Goal: Task Accomplishment & Management: Manage account settings

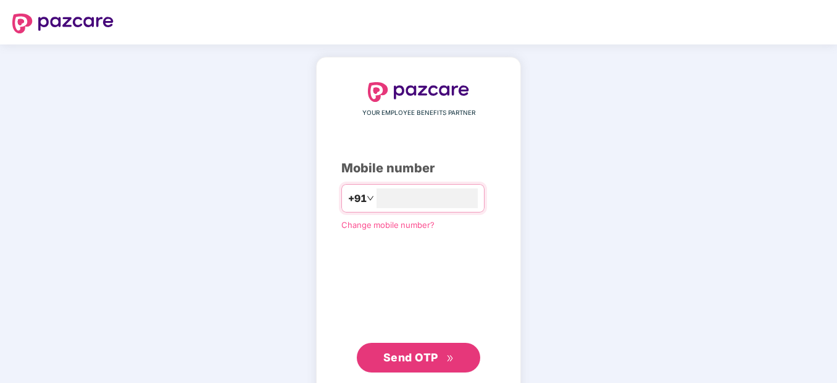
type input "**********"
click at [400, 361] on span "Send OTP" at bounding box center [411, 356] width 55 height 13
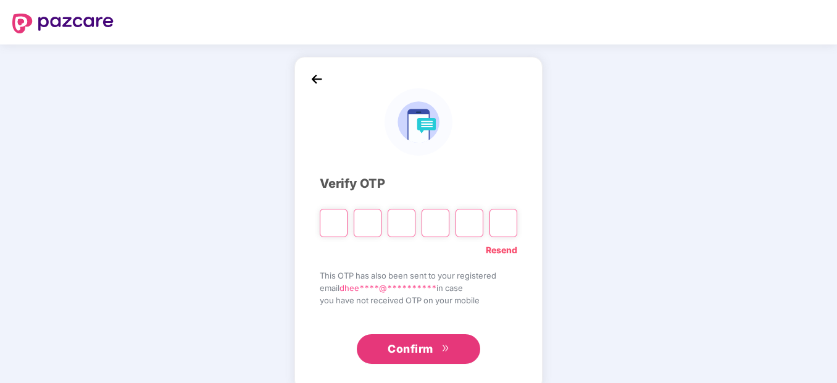
click at [335, 216] on input "Please enter verification code. Digit 1" at bounding box center [334, 223] width 28 height 28
type input "*"
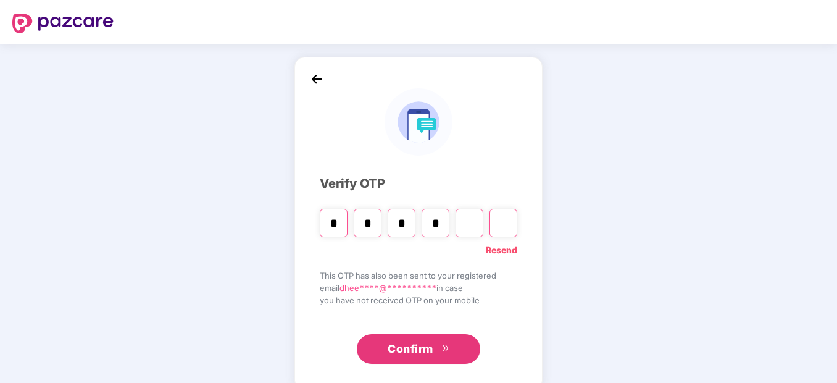
type input "*"
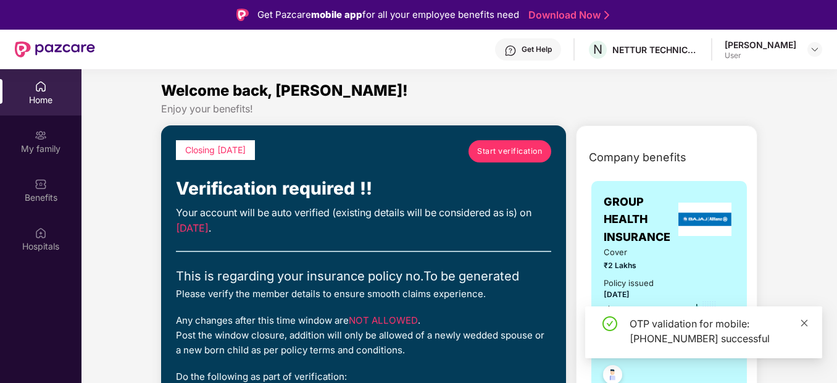
click at [804, 319] on icon "close" at bounding box center [804, 323] width 9 height 9
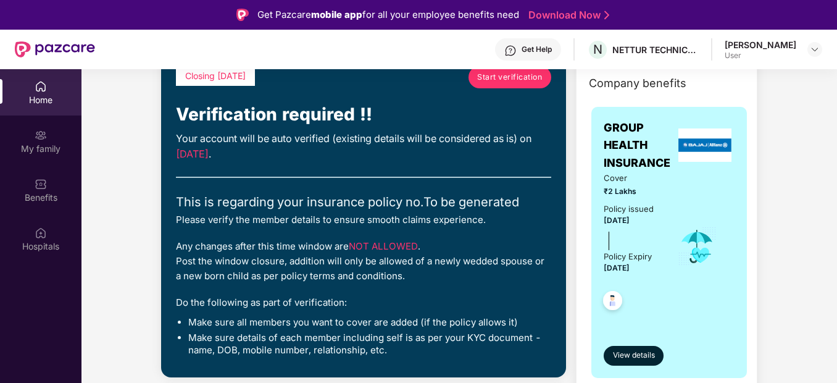
scroll to position [99, 0]
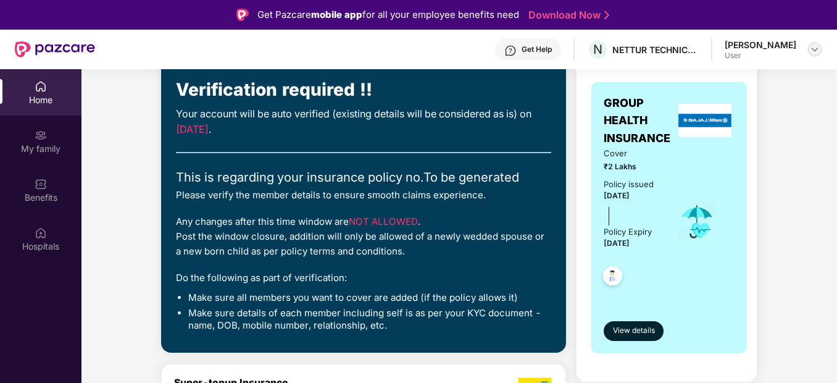
click at [820, 50] on div at bounding box center [815, 49] width 15 height 15
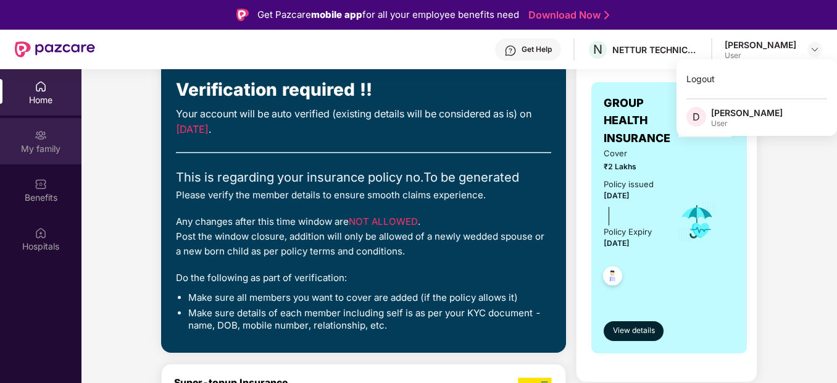
click at [49, 145] on div "My family" at bounding box center [41, 149] width 82 height 12
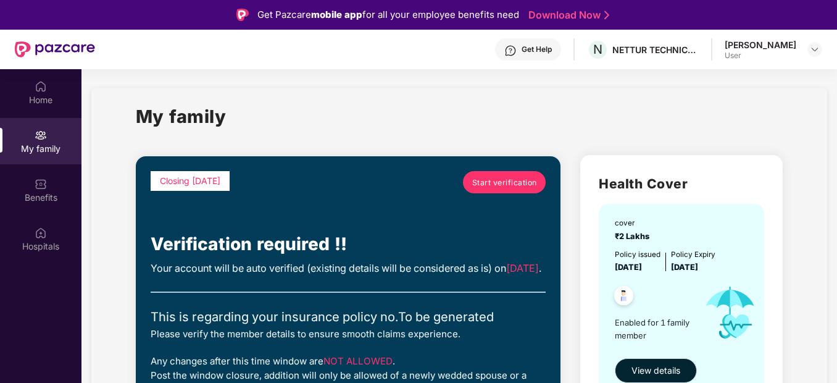
scroll to position [0, 0]
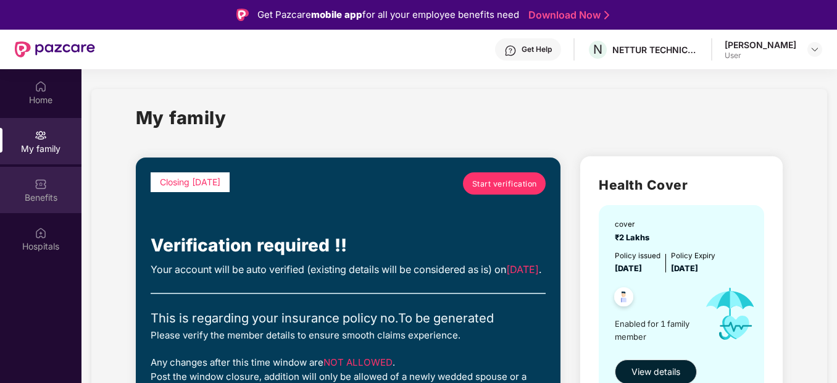
click at [26, 193] on div "Benefits" at bounding box center [41, 197] width 82 height 12
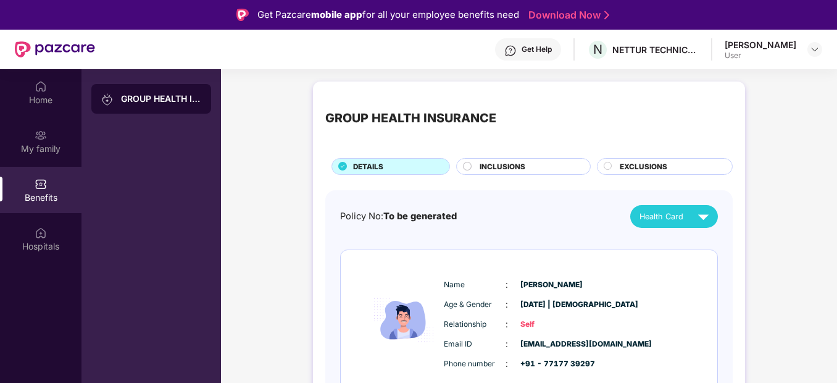
scroll to position [69, 0]
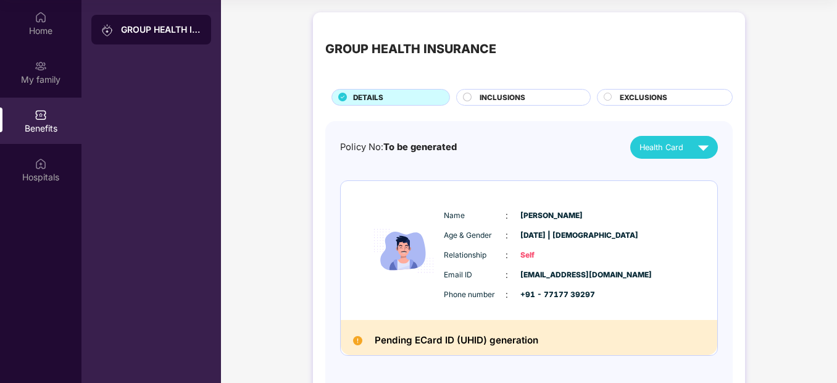
click at [487, 94] on span "INCLUSIONS" at bounding box center [503, 97] width 46 height 11
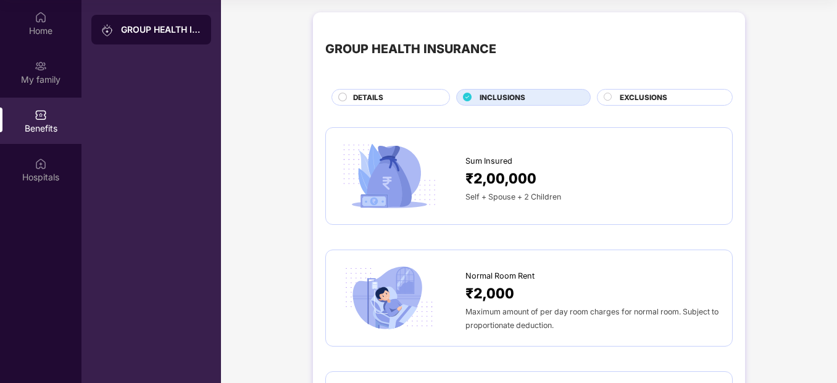
click at [632, 93] on span "EXCLUSIONS" at bounding box center [644, 97] width 48 height 11
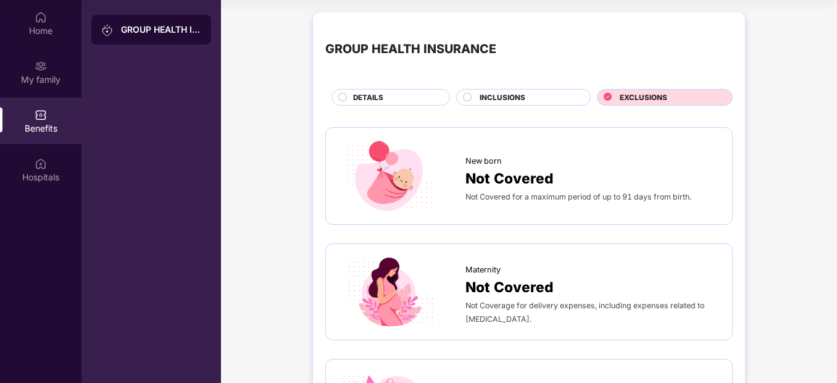
click at [535, 93] on div "INCLUSIONS" at bounding box center [529, 98] width 111 height 13
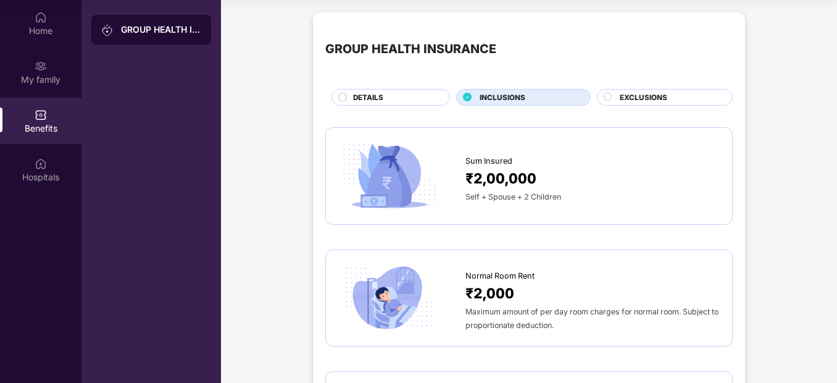
click at [616, 94] on div "EXCLUSIONS" at bounding box center [670, 98] width 112 height 13
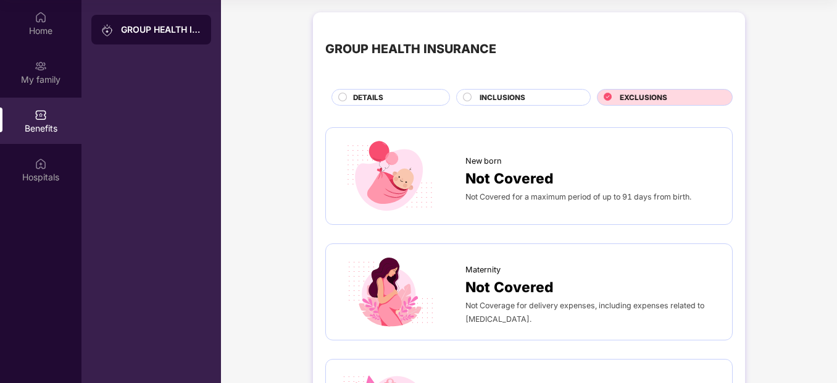
click at [613, 159] on div "New born" at bounding box center [593, 158] width 254 height 19
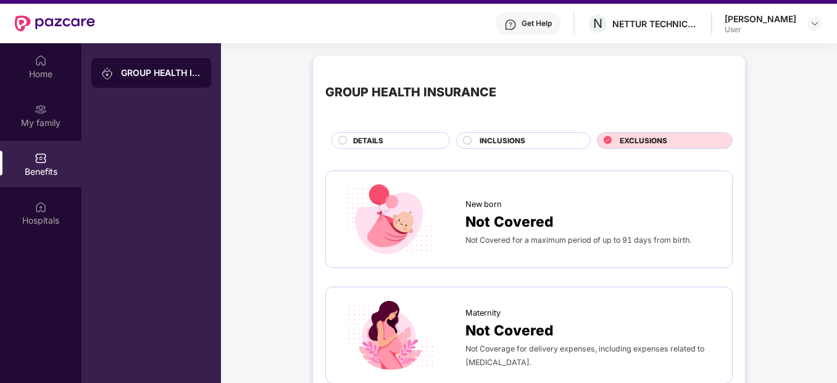
scroll to position [0, 0]
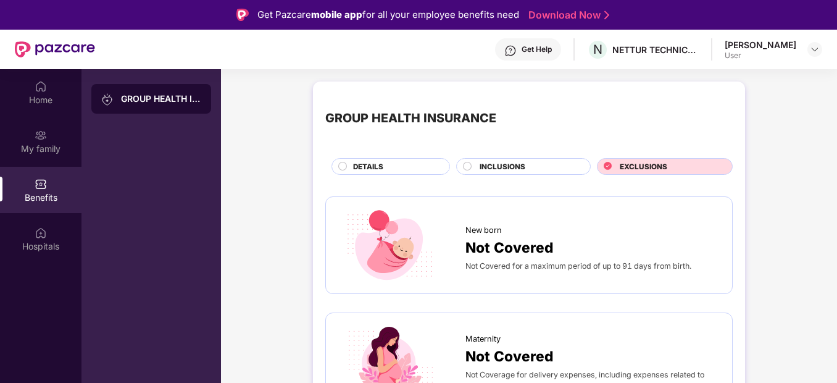
click at [522, 162] on span "INCLUSIONS" at bounding box center [503, 166] width 46 height 11
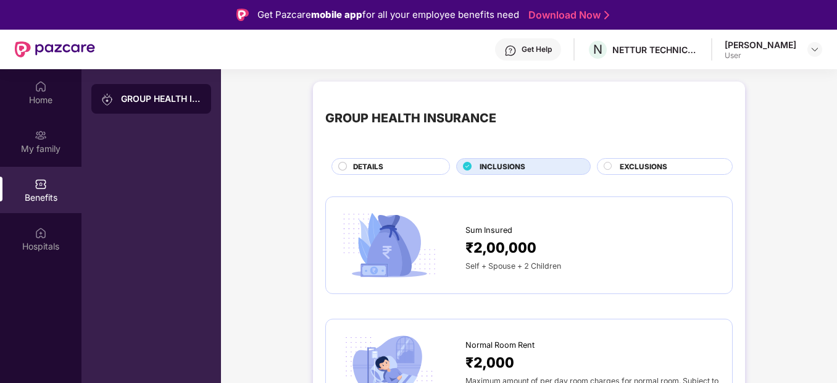
click at [580, 230] on div "Sum Insured" at bounding box center [593, 227] width 254 height 19
click at [39, 238] on img at bounding box center [41, 233] width 12 height 12
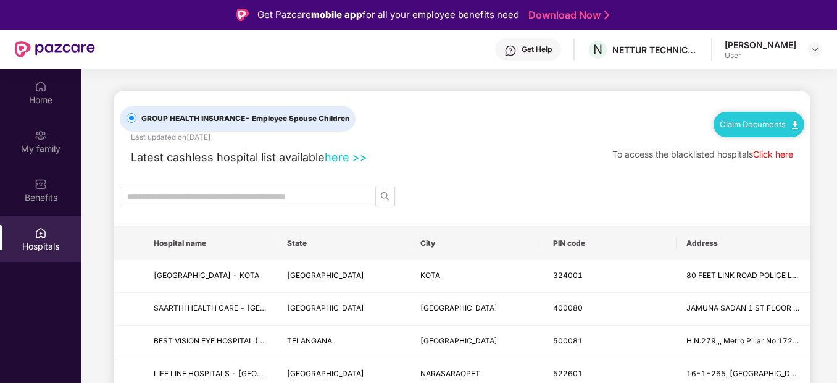
click at [492, 166] on div "Latest cashless hospital list available here >> To access the blacklisted hospi…" at bounding box center [462, 154] width 685 height 23
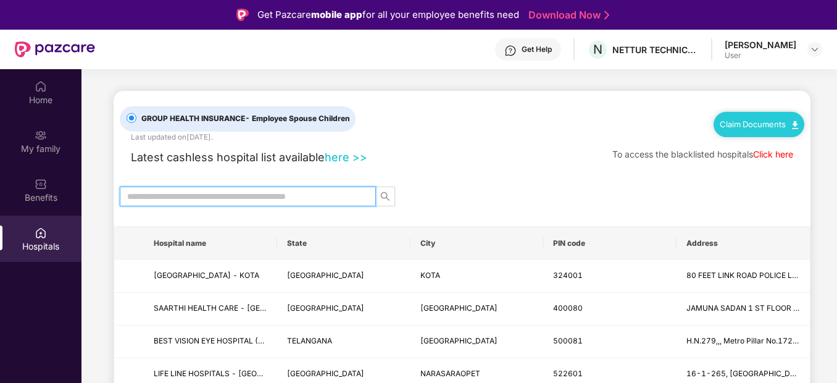
click at [312, 200] on input "text" at bounding box center [243, 197] width 232 height 14
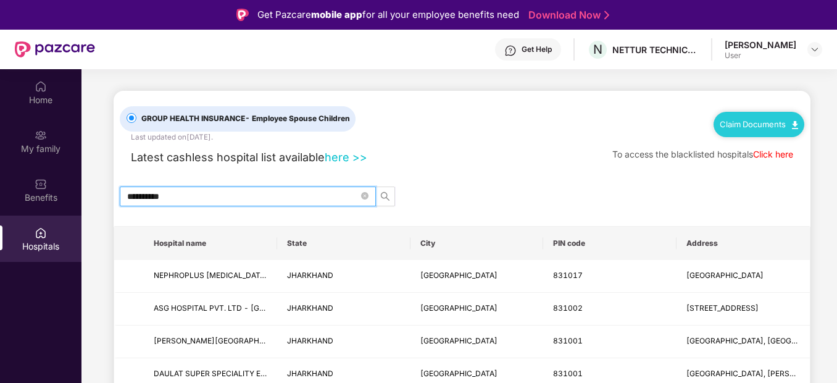
type input "**********"
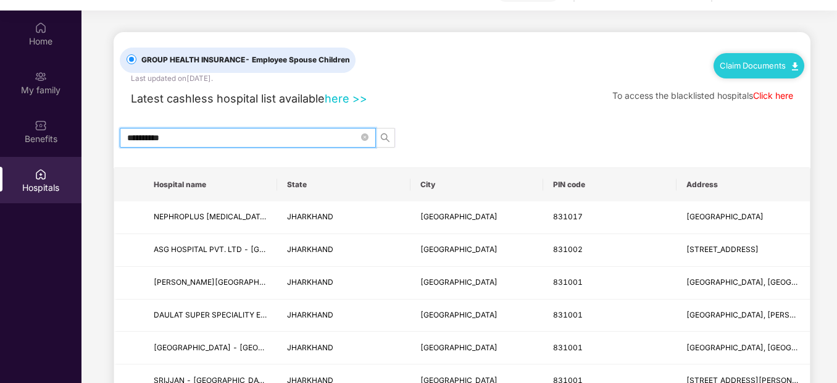
scroll to position [69, 0]
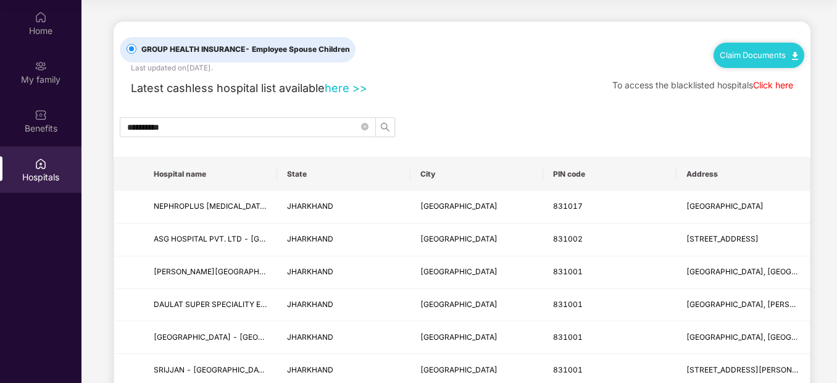
click at [826, 311] on main "**********" at bounding box center [460, 347] width 756 height 694
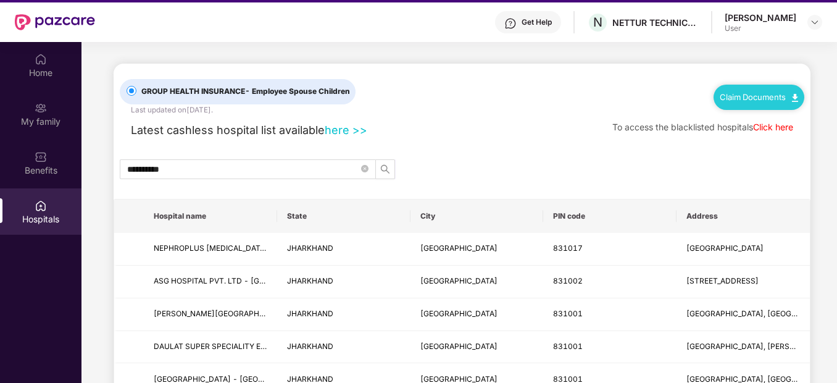
scroll to position [0, 0]
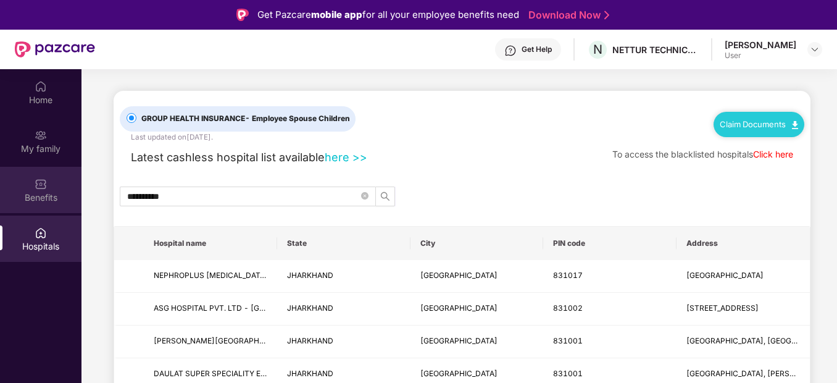
click at [54, 194] on div "Benefits" at bounding box center [41, 197] width 82 height 12
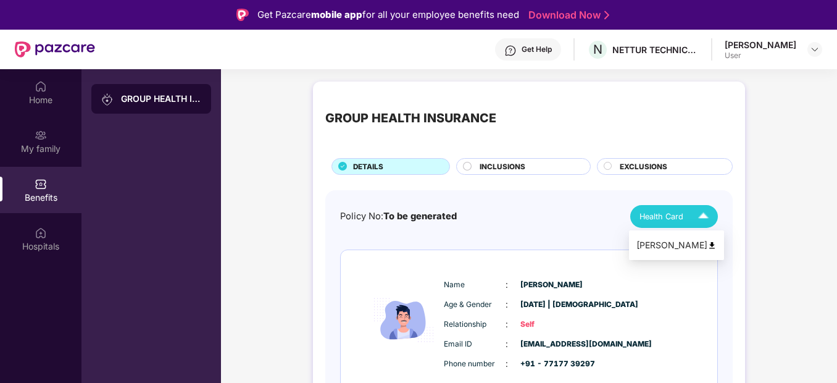
click at [708, 246] on img at bounding box center [712, 245] width 9 height 9
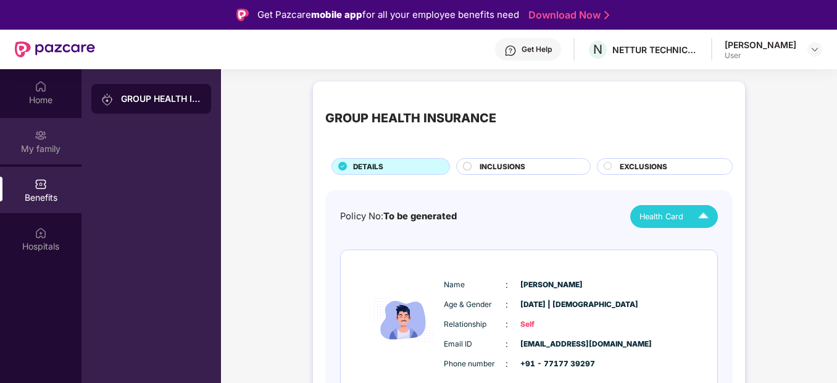
click at [46, 144] on div "My family" at bounding box center [41, 149] width 82 height 12
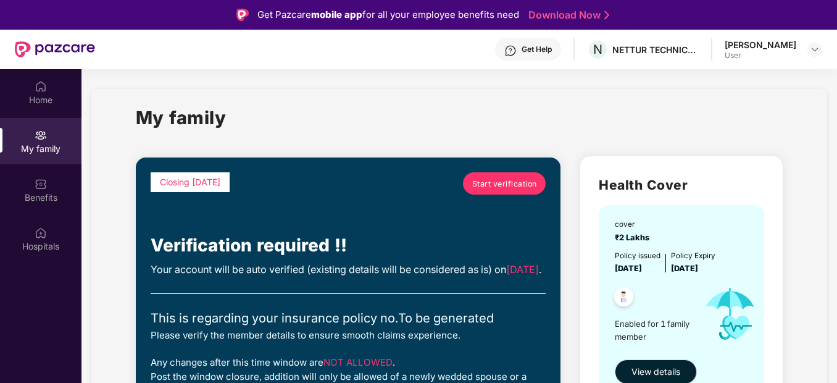
click at [511, 183] on span "Start verification" at bounding box center [504, 184] width 65 height 12
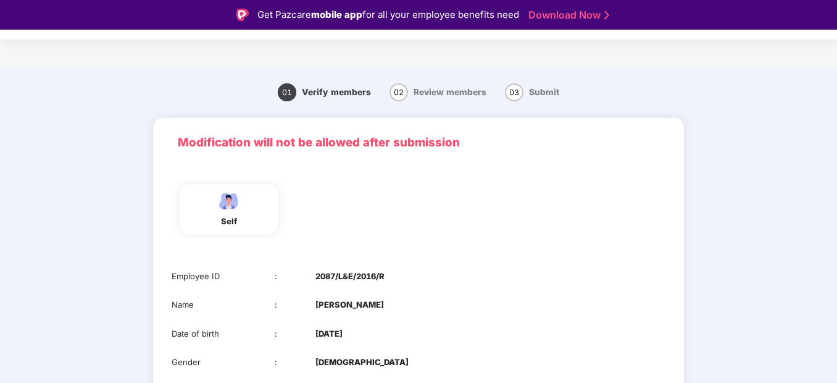
scroll to position [30, 0]
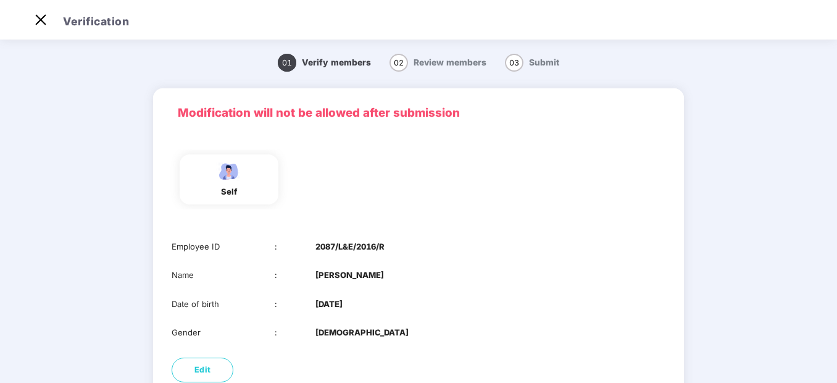
click at [398, 64] on span "02" at bounding box center [399, 63] width 19 height 18
drag, startPoint x: 832, startPoint y: 146, endPoint x: 826, endPoint y: 296, distance: 150.8
click at [826, 296] on main "01 Verify members 02 Review members 03 Submit Modification will not be allowed …" at bounding box center [418, 262] width 837 height 451
click at [586, 212] on div "self" at bounding box center [418, 182] width 531 height 91
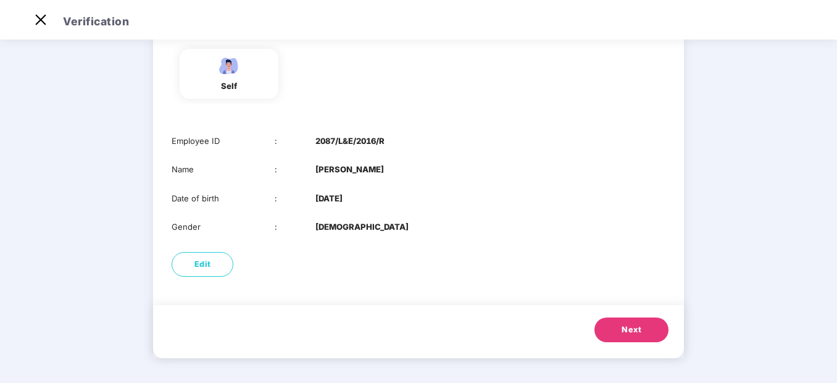
scroll to position [81, 0]
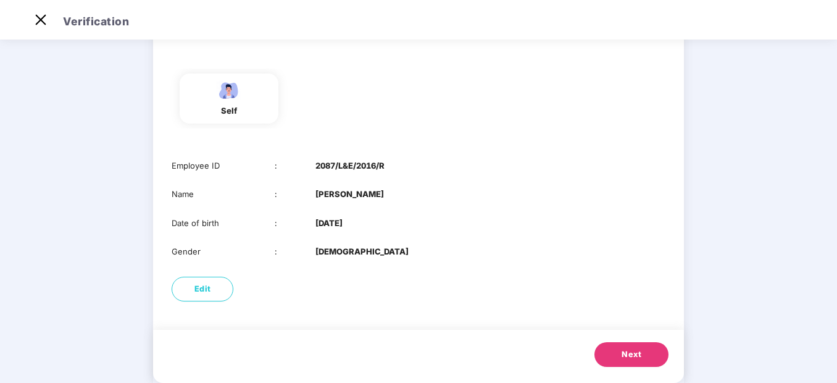
click at [627, 347] on button "Next" at bounding box center [632, 354] width 74 height 25
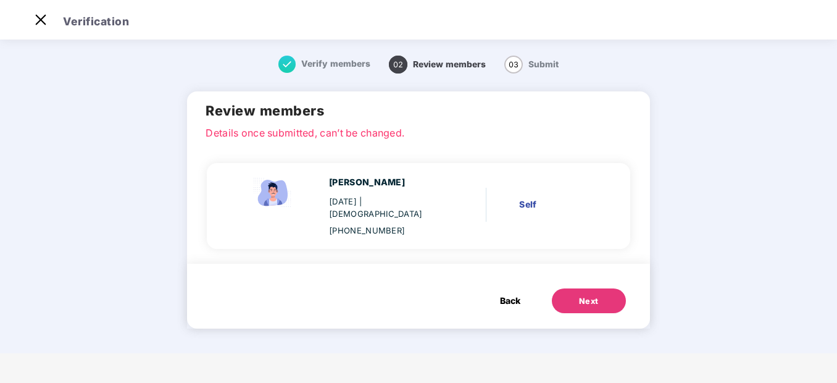
scroll to position [0, 0]
click at [590, 295] on div "Next" at bounding box center [589, 301] width 20 height 12
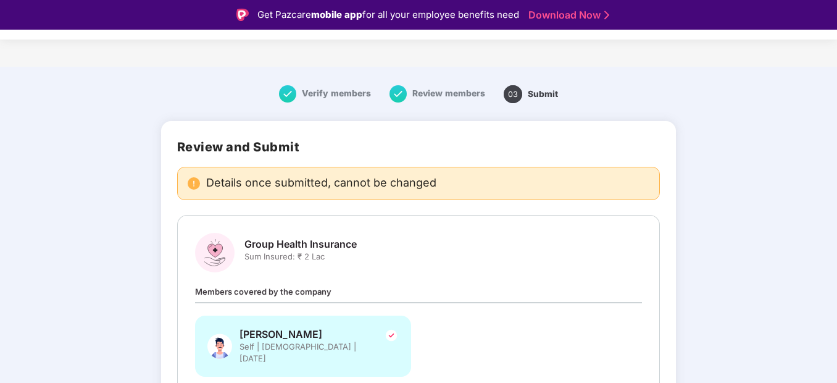
click at [760, 190] on main "Verify members Review members 03 Submit Review and Submit Details once submitte…" at bounding box center [418, 286] width 837 height 439
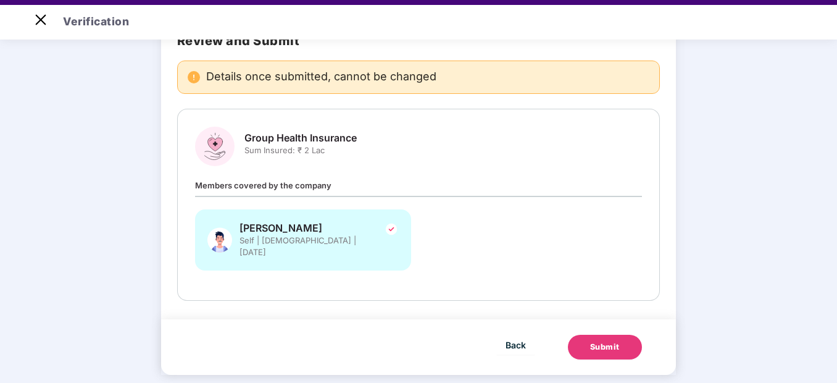
scroll to position [30, 0]
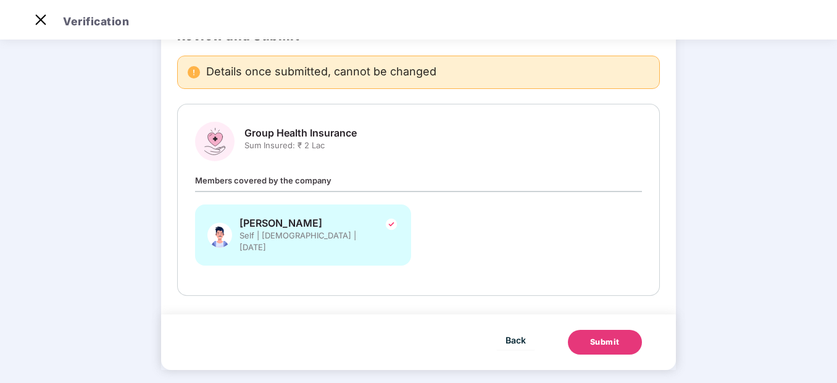
click at [608, 336] on div "Submit" at bounding box center [605, 342] width 30 height 12
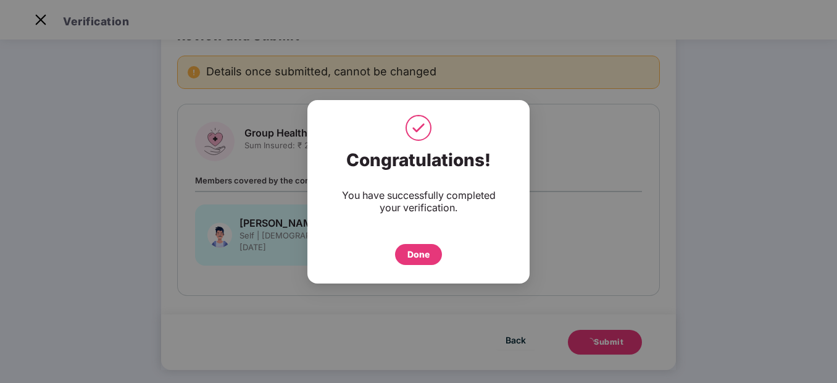
click at [421, 249] on div "Done" at bounding box center [419, 255] width 22 height 14
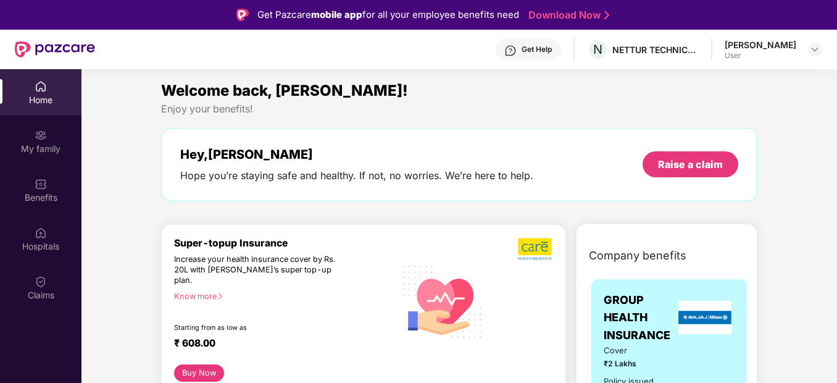
click at [203, 291] on div "Know more" at bounding box center [281, 295] width 214 height 9
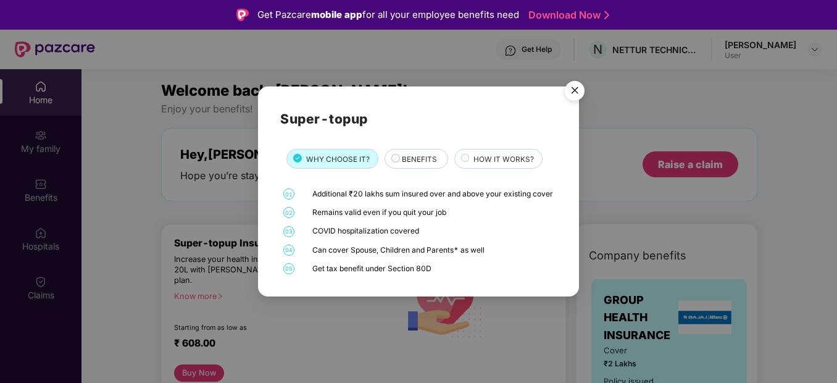
click at [415, 154] on span "BENEFITS" at bounding box center [419, 159] width 35 height 11
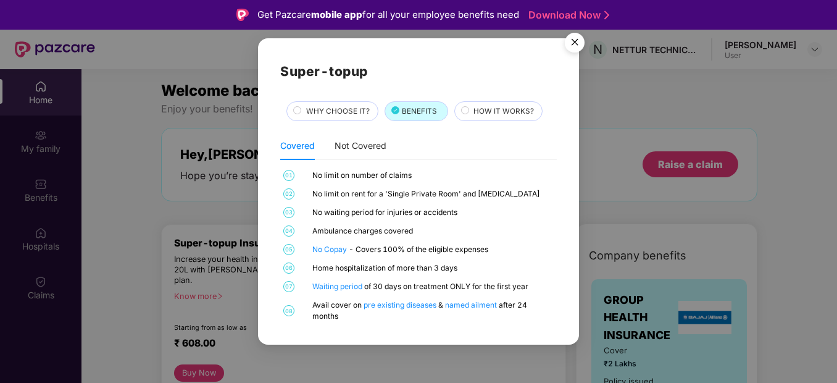
click at [462, 112] on circle at bounding box center [465, 110] width 8 height 8
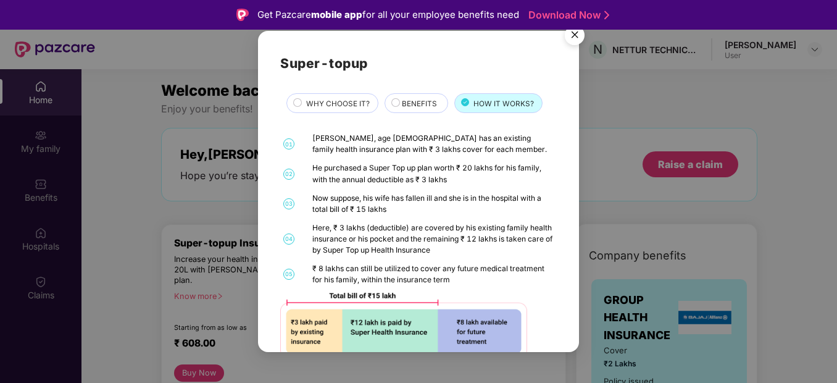
click at [576, 35] on img "Close" at bounding box center [575, 37] width 35 height 35
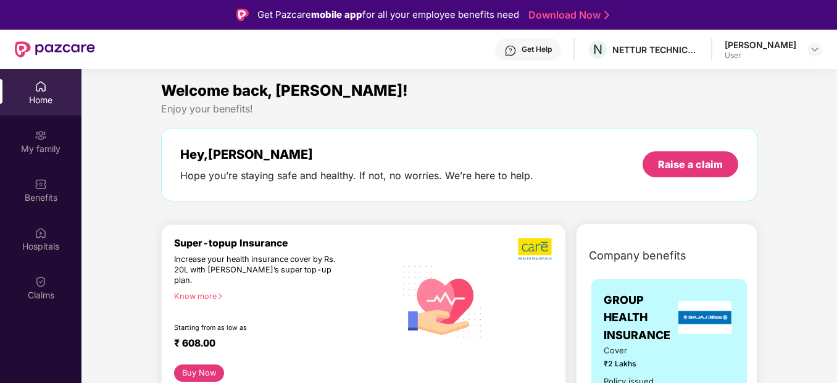
scroll to position [335, 0]
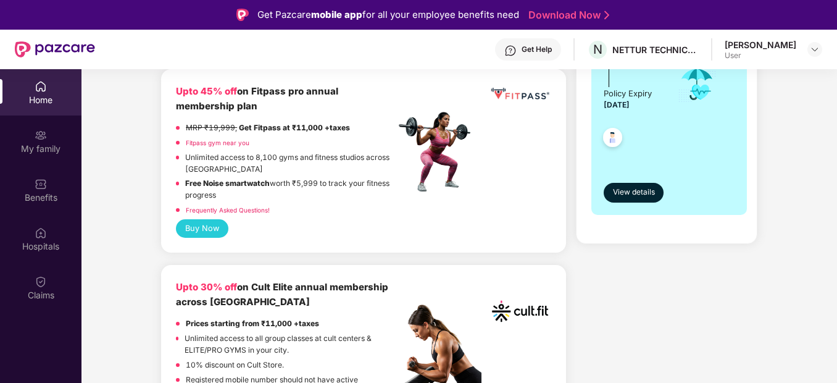
click at [773, 84] on div "Company benefits GROUP HEALTH INSURANCE Cover ₹2 Lakhs Policy issued 05 Oct 202…" at bounding box center [667, 73] width 235 height 339
click at [34, 146] on div "My family" at bounding box center [41, 149] width 82 height 12
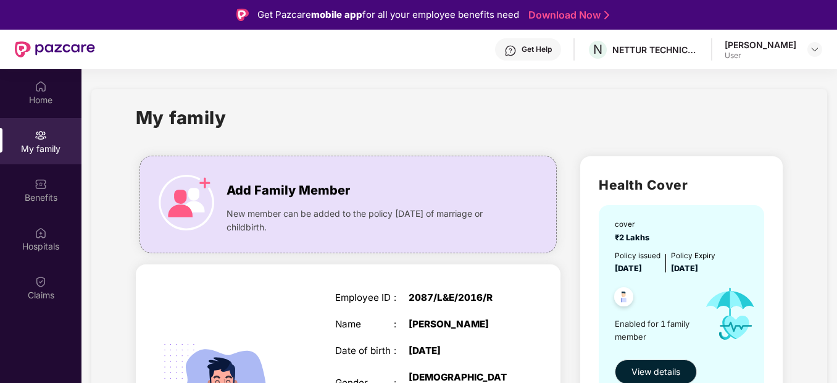
drag, startPoint x: 835, startPoint y: 153, endPoint x: 841, endPoint y: 351, distance: 198.3
click at [837, 351] on html "Get Pazcare mobile app for all your employee benefits need Download Now Get Hel…" at bounding box center [418, 191] width 837 height 383
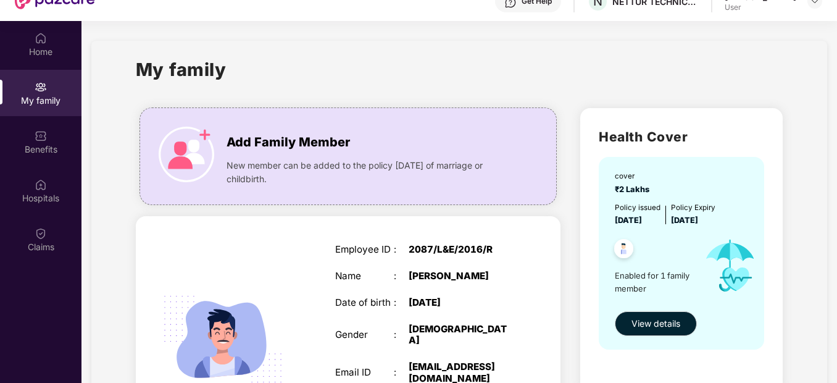
scroll to position [69, 0]
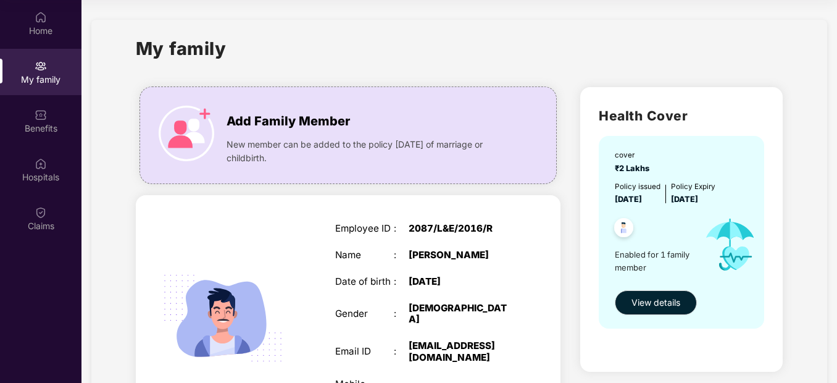
click at [795, 353] on div "My family Add Family Member New member can be added to the policy within 30 day…" at bounding box center [459, 259] width 736 height 478
click at [671, 298] on span "View details" at bounding box center [656, 303] width 49 height 14
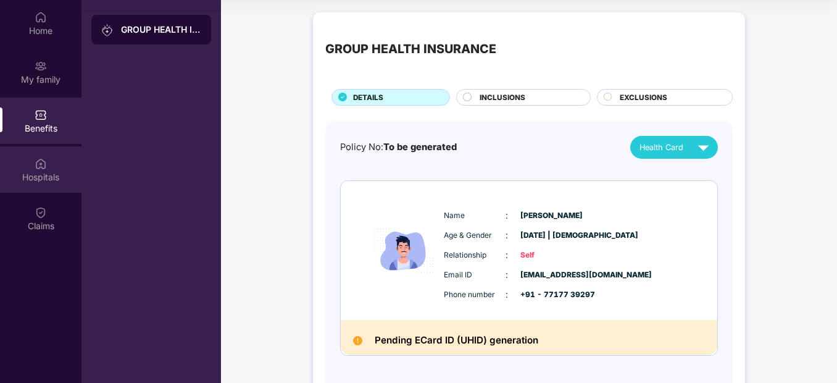
click at [64, 176] on div "Hospitals" at bounding box center [41, 177] width 82 height 12
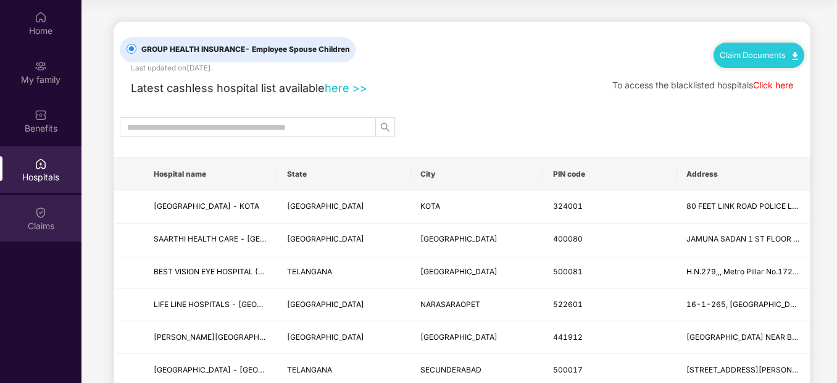
click at [40, 224] on div "Claims" at bounding box center [41, 226] width 82 height 12
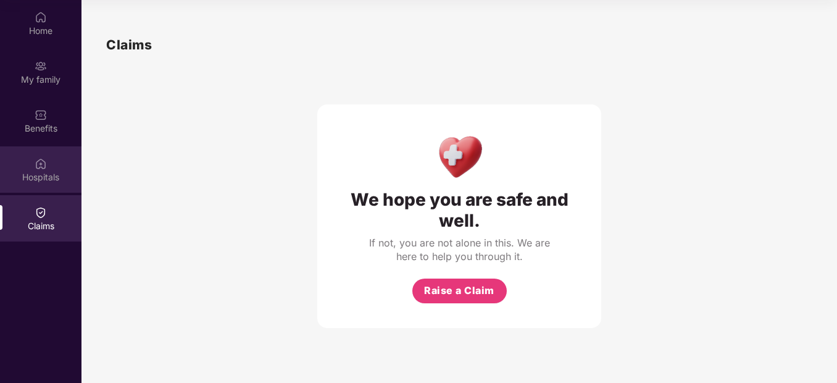
click at [44, 166] on img at bounding box center [41, 163] width 12 height 12
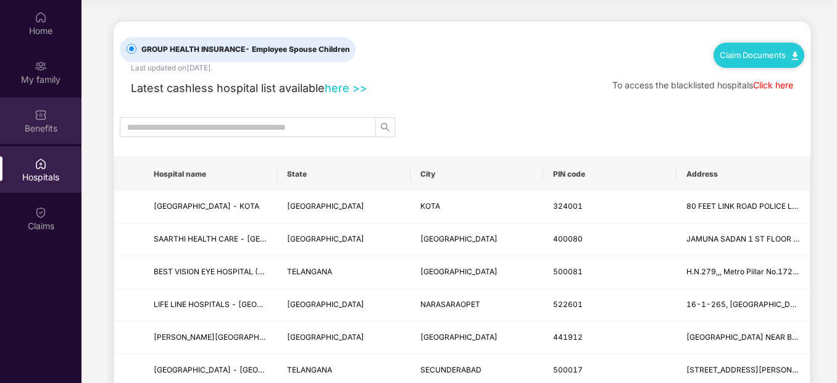
click at [36, 124] on div "Benefits" at bounding box center [41, 128] width 82 height 12
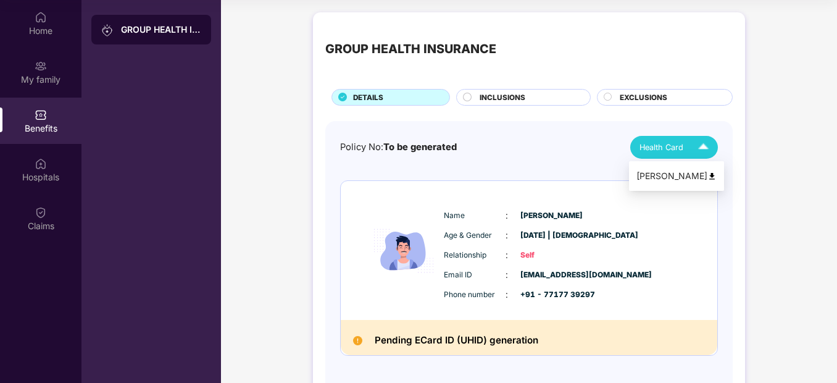
click at [708, 175] on img at bounding box center [712, 176] width 9 height 9
click at [702, 175] on body "Get Pazcare mobile app for all your employee benefits need Download Now Get Hel…" at bounding box center [418, 122] width 837 height 383
